Goal: Communication & Community: Answer question/provide support

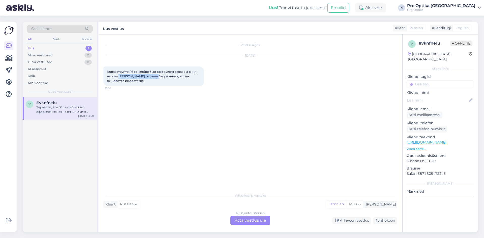
drag, startPoint x: 118, startPoint y: 76, endPoint x: 153, endPoint y: 77, distance: 34.3
click at [153, 77] on span "Здравствуйте! 16 сентября был оформлен заказ на очки на имя [PERSON_NAME]. Хоте…" at bounding box center [152, 76] width 90 height 13
copy span "[PERSON_NAME]"
click at [185, 74] on span "Здравствуйте! 16 сентября был оформлен заказ на очки на имя [PERSON_NAME]. Хоте…" at bounding box center [152, 76] width 90 height 13
click at [250, 219] on div "Russian to Estonian Võta vestlus üle" at bounding box center [250, 220] width 40 height 9
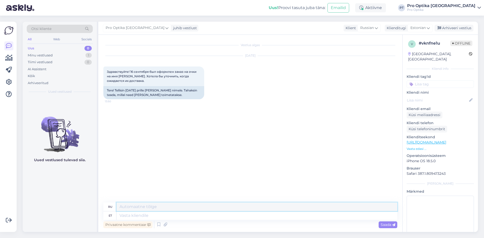
click at [131, 206] on textarea at bounding box center [256, 207] width 281 height 9
type textarea "Здравствуйте!"
click at [390, 226] on span "Saada" at bounding box center [388, 225] width 15 height 5
drag, startPoint x: 151, startPoint y: 206, endPoint x: 96, endPoint y: 204, distance: 55.8
click at [96, 204] on div "Otsi kliente All Web Socials Uus 0 Minu vestlused 1 Tiimi vestlused 0 AI Assist…" at bounding box center [250, 127] width 455 height 211
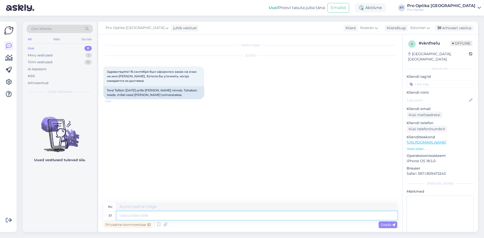
click at [129, 215] on textarea at bounding box center [256, 216] width 281 height 9
type textarea "Tere!"
type textarea "Привет!"
type textarea "Tere!"
click at [136, 206] on textarea "Привет!" at bounding box center [256, 207] width 281 height 9
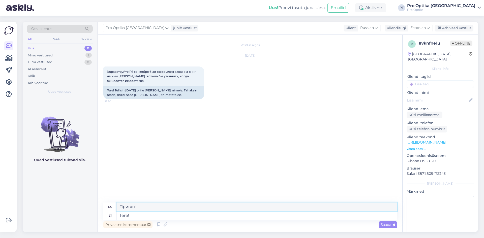
drag, startPoint x: 136, startPoint y: 206, endPoint x: 110, endPoint y: 215, distance: 27.3
click at [110, 215] on div "ru Привет! et Tere!" at bounding box center [250, 211] width 294 height 17
type textarea "Здравствуйте!"
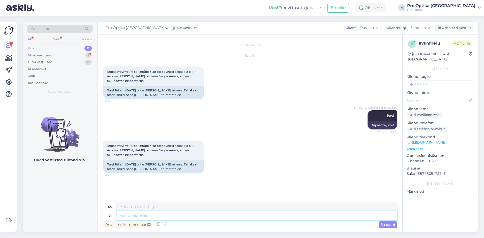
click at [134, 216] on textarea at bounding box center [256, 216] width 281 height 9
type textarea "Pril"
type textarea "Очки"
type textarea "Pri"
type textarea "При"
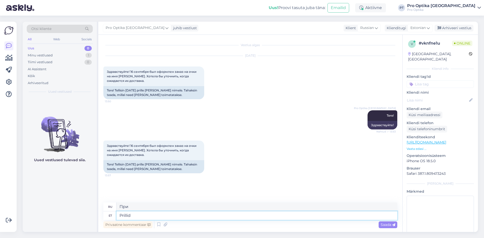
type textarea "Prillid"
type textarea "Очки"
type textarea "Prillid on va"
type textarea "Очки есть"
type textarea "Prillid on [PERSON_NAME]"
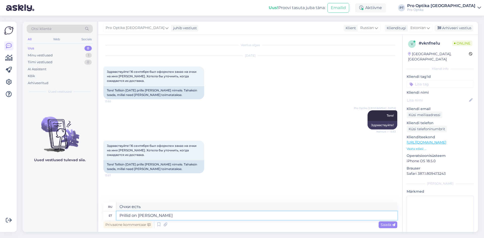
type textarea "Стаканы готовы."
type textarea "Prillid on [PERSON_NAME] oo"
type textarea "Стаканы готовы и"
type textarea "Prillid on [PERSON_NAME] ootavad"
type textarea "[PERSON_NAME] готовы и ждут."
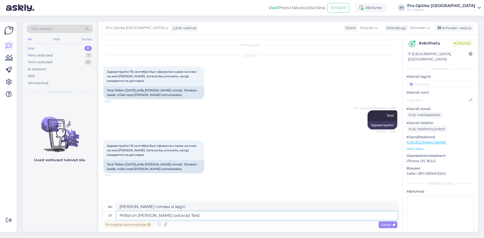
type textarea "Prillid on [PERSON_NAME] ootavad Teid!"
type textarea "[PERSON_NAME] готовы и ждут вас."
type textarea "Prillid on [PERSON_NAME] ootavad Teid!"
type textarea "[PERSON_NAME] готовы и ждут вас!"
type textarea "Prillid on [PERSON_NAME] ootavad Teid! Kahjuks"
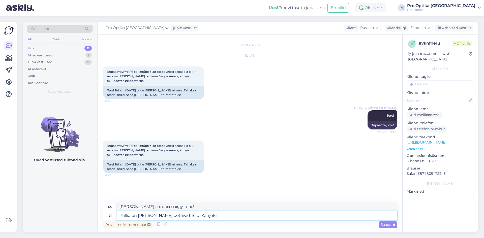
type textarea "Очки готовы и ждут вас! К сожалению."
type textarea "Prillid on [PERSON_NAME] ootavad Teid! Kahjuks teh"
type textarea "Очки готовы и ждут вас! К сожалению,"
type textarea "Prillid on [PERSON_NAME] ootavad Teid! Kahjuks tehnilise"
type textarea "Очки готовы и ждут вас! К сожалению, по техническим причинам"
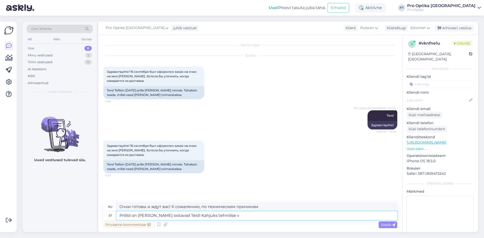
type textarea "Prillid on [PERSON_NAME] ootavad Teid! Kahjuks tehnilise ve"
type textarea "Очки готовы и ждут вас! К сожалению, возникла техническая проблема."
type textarea "Prillid on [PERSON_NAME] ootavad Teid! Kahjuks tehnilise vea p"
type textarea "Очки готовы и ждут вас! Извините, техническая ошибка."
type textarea "Prillid on [PERSON_NAME] ootavad Teid! Kahjuks tehnilise vea pärast mi"
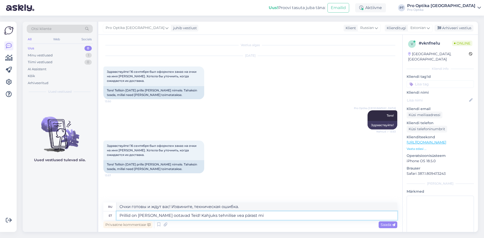
type textarea "Очки готовы и ждут вас! К сожалению, из-за технической ошибки"
type textarea "Prillid on [PERSON_NAME] ootavad Teid! Kahjuks tehnilise vea pärast millegi p"
type textarea "Очки готовы и ждут вас! К сожалению, из-за технической ошибки что-то пошло не т…"
type textarea "Prillid on [PERSON_NAME] ootavad Teid! Kahjuks tehnilise vea pärast millegi pär…"
type textarea "Очки готовы и ждут вас! К сожалению, из-за технической ошибки, по какой-то прич…"
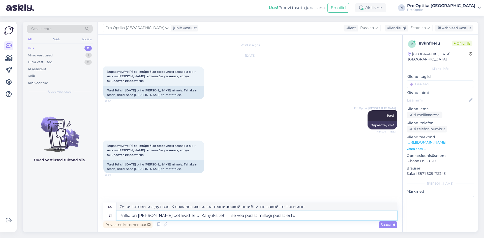
type textarea "Prillid on [PERSON_NAME] ootavad Teid! Kahjuks tehnilise vea pärast millegi pär…"
type textarea "Очки готовы и ждут вас! К сожалению, из-за технической ошибки мы не можем..."
type textarea "Prillid on [PERSON_NAME] ootavad Teid! Kahjuks tehnilise vea pärast millegi pär…"
type textarea "Очки готовы и ждут вас! К сожалению, из-за технической ошибки они по какой-то п…"
type textarea "Prillid on [PERSON_NAME] ootavad Teid! Kahjuks tehnilise vea pärast millegi pär…"
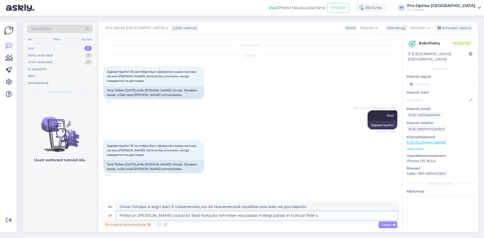
type textarea "Очки готовы и ждут вас! К сожалению, из-за технической ошибки вы не получили пи…"
type textarea "Prillid on [PERSON_NAME] ootavad Teid! Kahjuks tehnilise vea pärast millegi pär…"
type textarea "Очки готовы и ждут вас! К сожалению, из-за технической ошибки вы не получили со…"
type textarea "Prillid on [PERSON_NAME] ootavad Teid! Kahjuks tehnilise vea pärast millegi pär…"
type textarea "Очки готовы и ждут вас! К сожалению, из-за технической ошибки вы не получили со…"
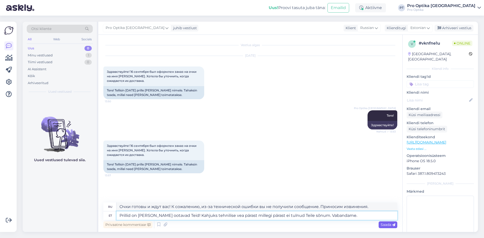
type textarea "Prillid on [PERSON_NAME] ootavad Teid! Kahjuks tehnilise vea pärast millegi pär…"
click at [389, 225] on span "Saada" at bounding box center [388, 225] width 15 height 5
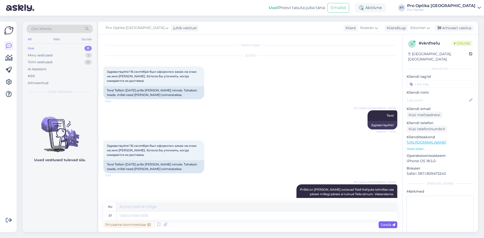
scroll to position [25, 0]
